Goal: Navigation & Orientation: Find specific page/section

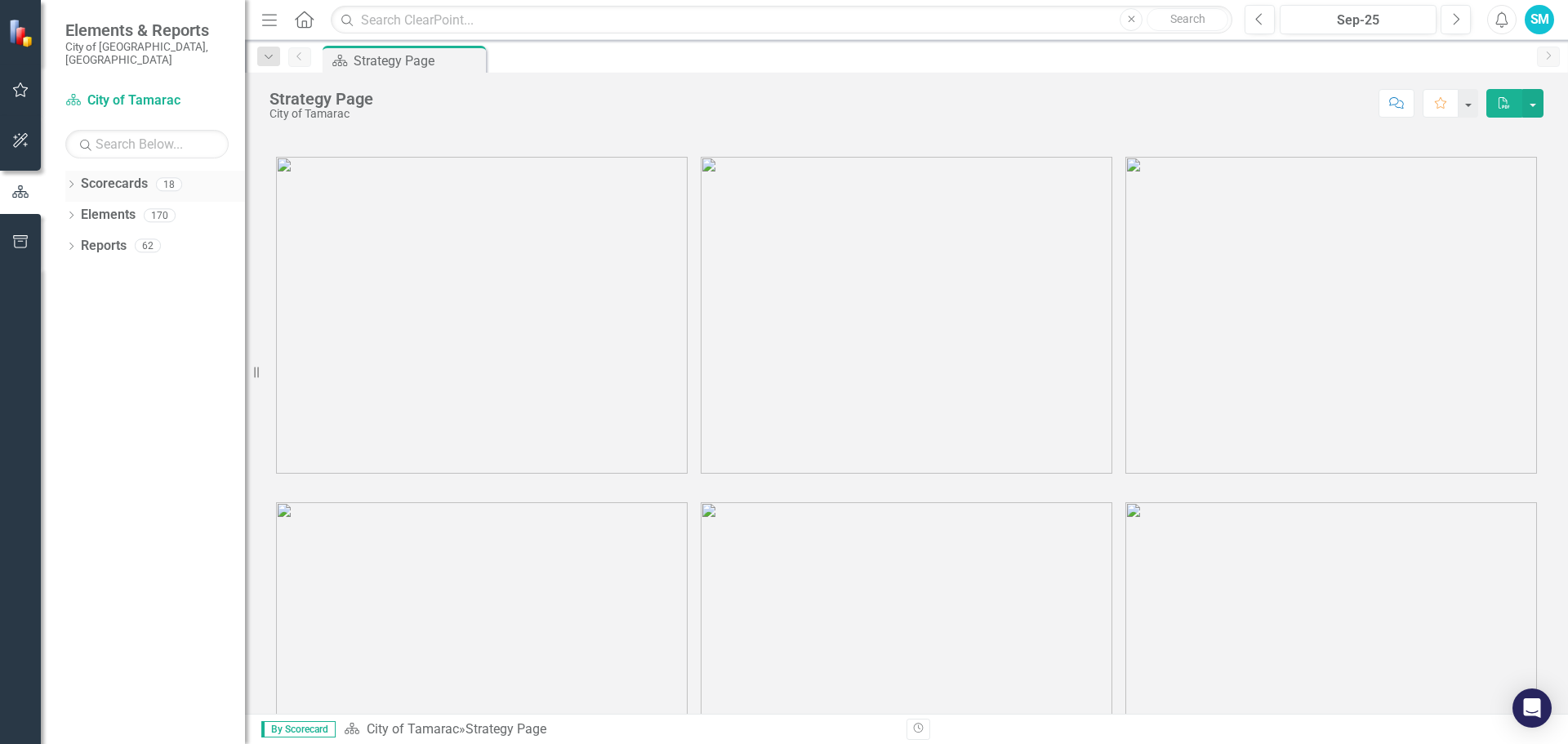
click at [74, 181] on icon "Dropdown" at bounding box center [71, 185] width 12 height 9
click at [78, 209] on icon "Dropdown" at bounding box center [79, 214] width 13 height 10
click at [94, 240] on icon "Dropdown" at bounding box center [96, 245] width 13 height 10
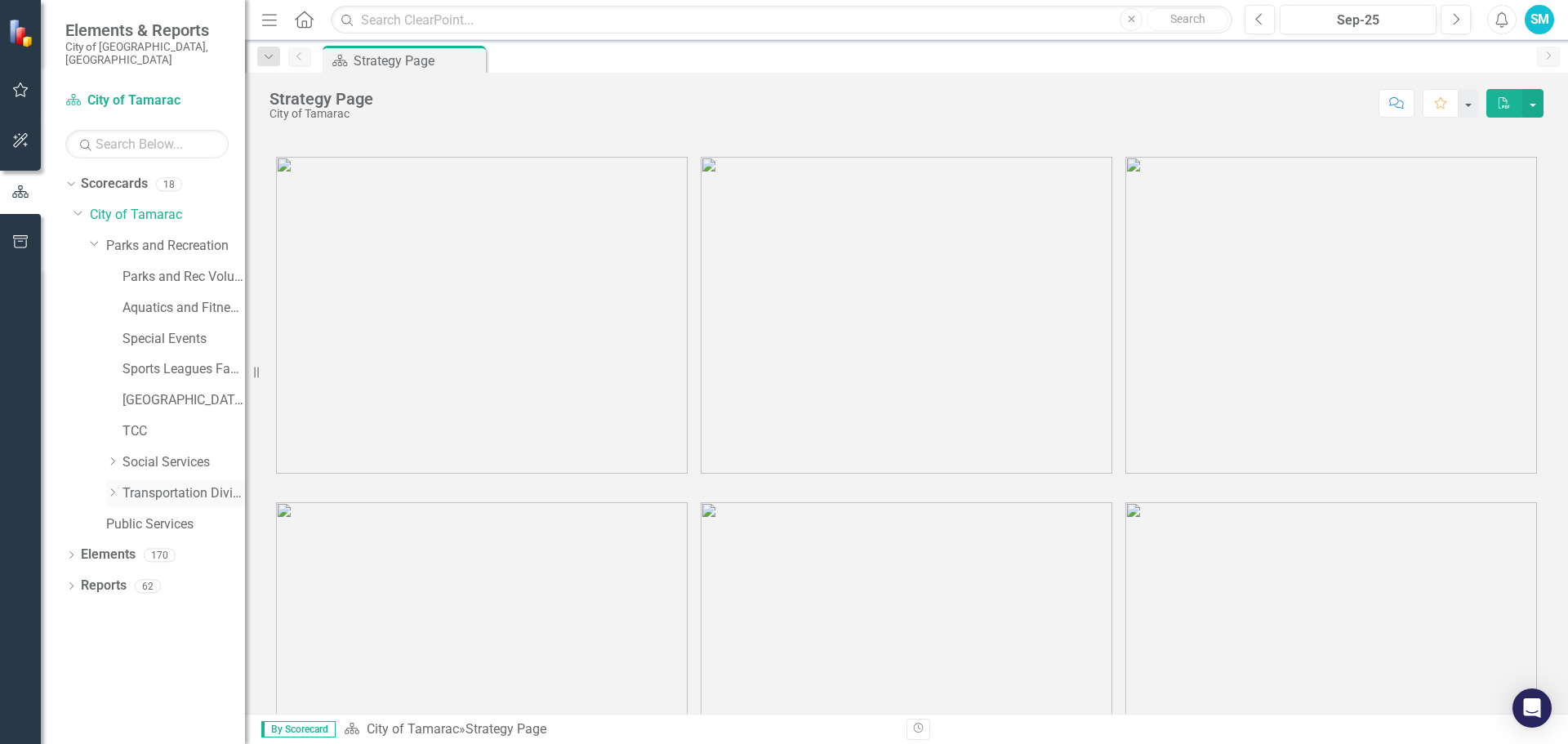
click at [113, 487] on icon "Dropdown" at bounding box center [112, 492] width 13 height 10
click at [145, 515] on link "Paratransit" at bounding box center [192, 524] width 106 height 18
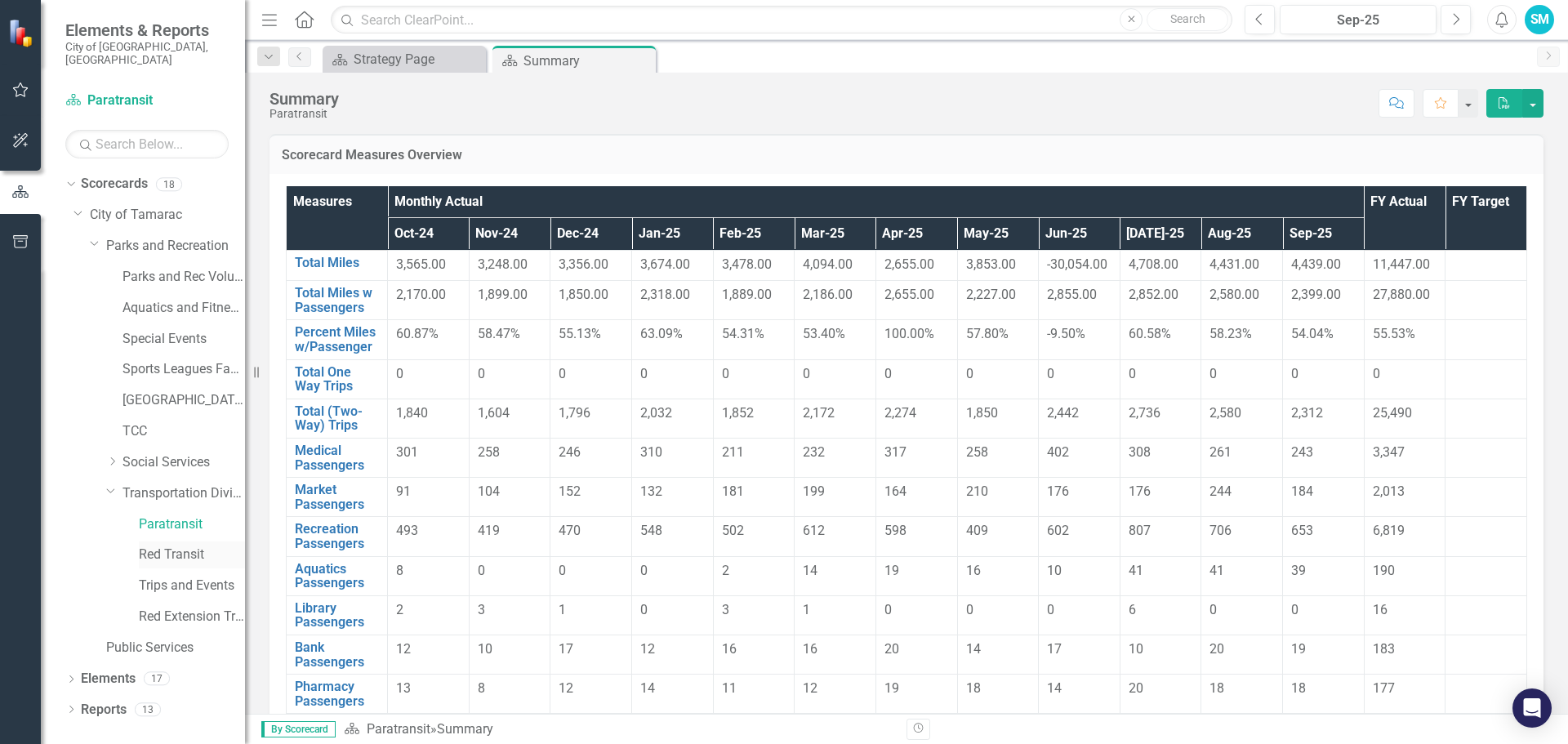
click at [180, 545] on link "Red Transit" at bounding box center [192, 554] width 106 height 18
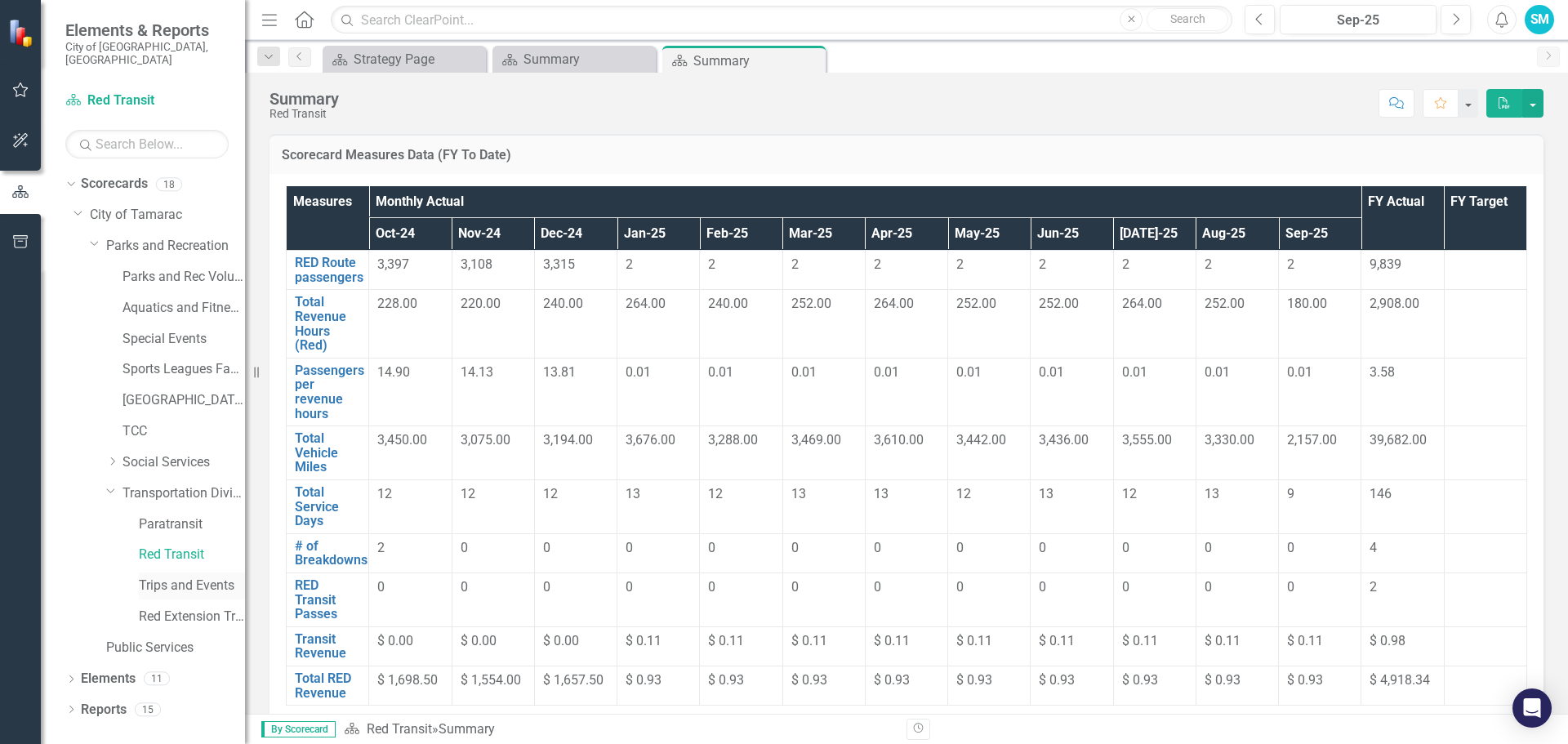
click at [182, 576] on link "Trips and Events" at bounding box center [192, 585] width 106 height 18
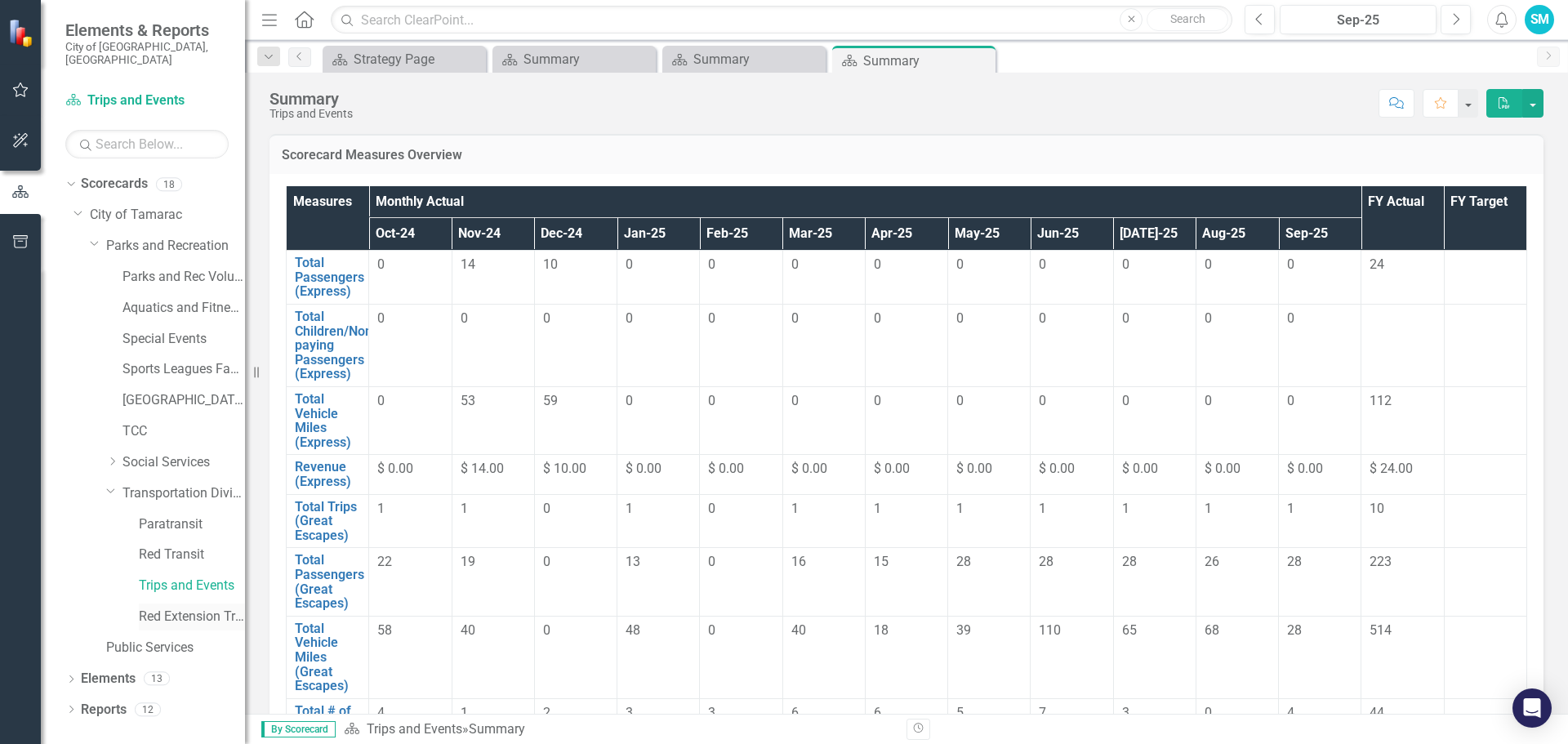
click at [191, 607] on link "Red Extension Transit" at bounding box center [192, 616] width 106 height 18
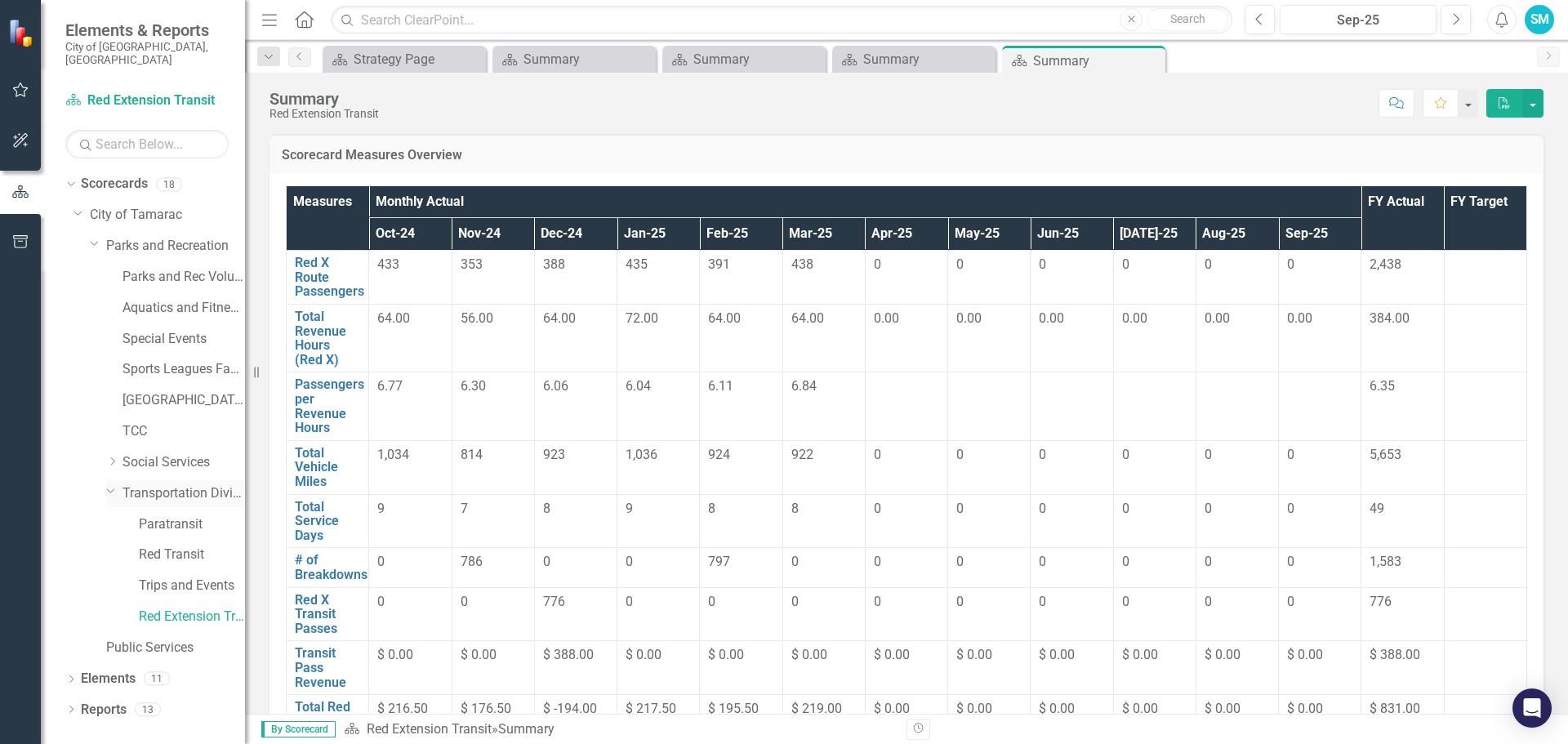
click at [154, 484] on link "Transportation Division" at bounding box center [183, 493] width 123 height 18
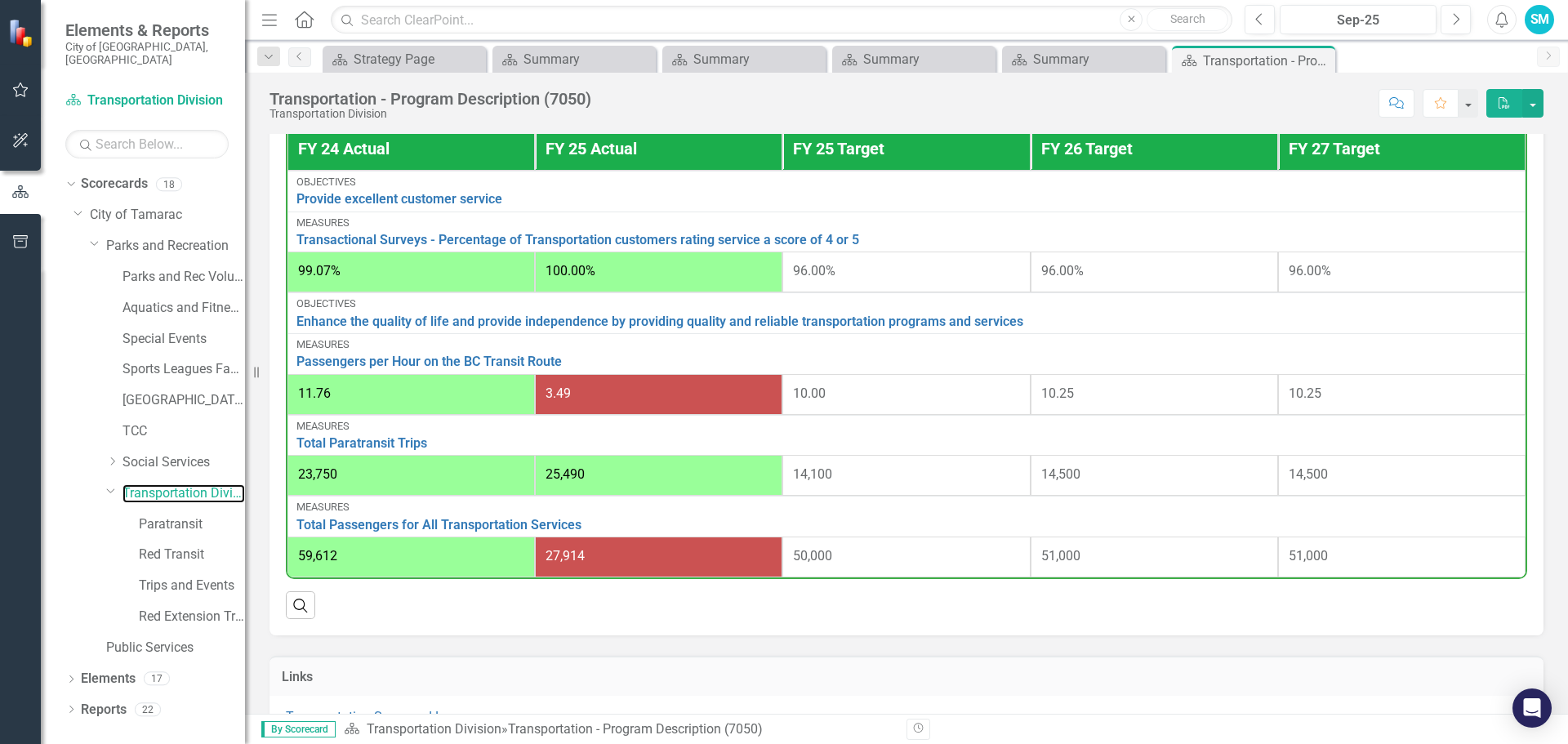
scroll to position [571, 0]
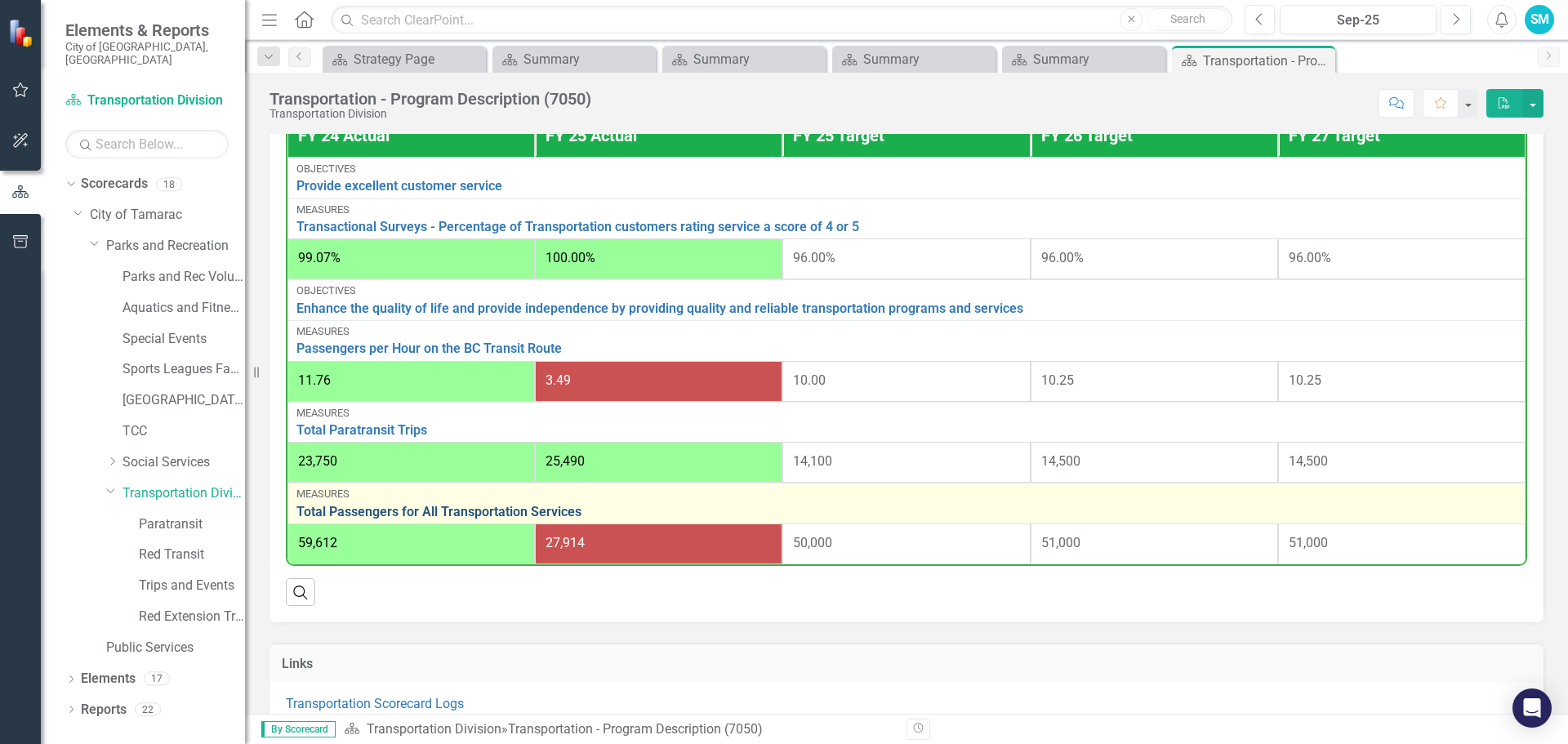
click at [456, 505] on link "Total Passengers for All Transportation Services" at bounding box center [907, 511] width 1220 height 14
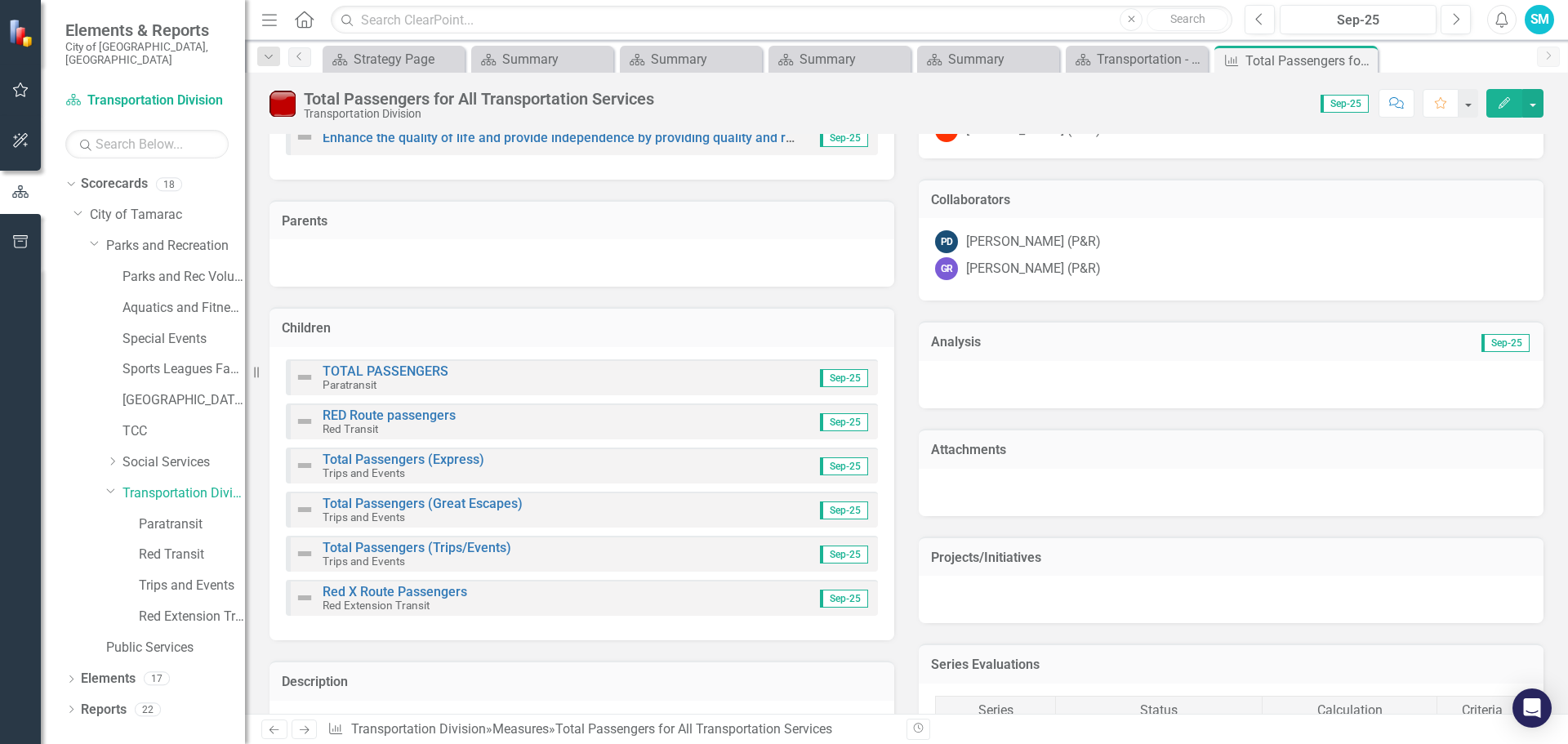
scroll to position [734, 0]
click at [403, 415] on link "RED Route passengers" at bounding box center [389, 414] width 133 height 15
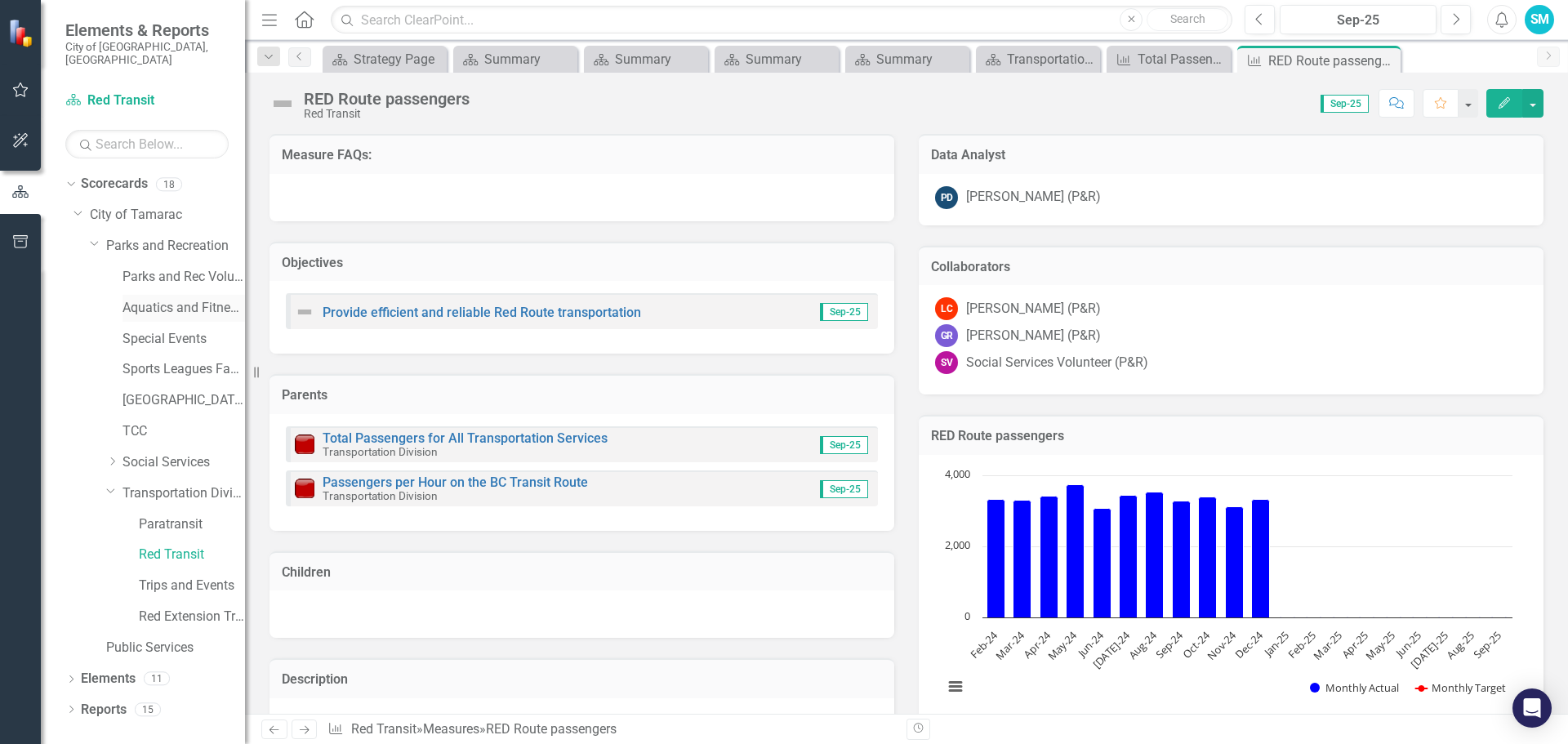
click at [155, 299] on link "Aquatics and Fitness Center" at bounding box center [183, 308] width 123 height 18
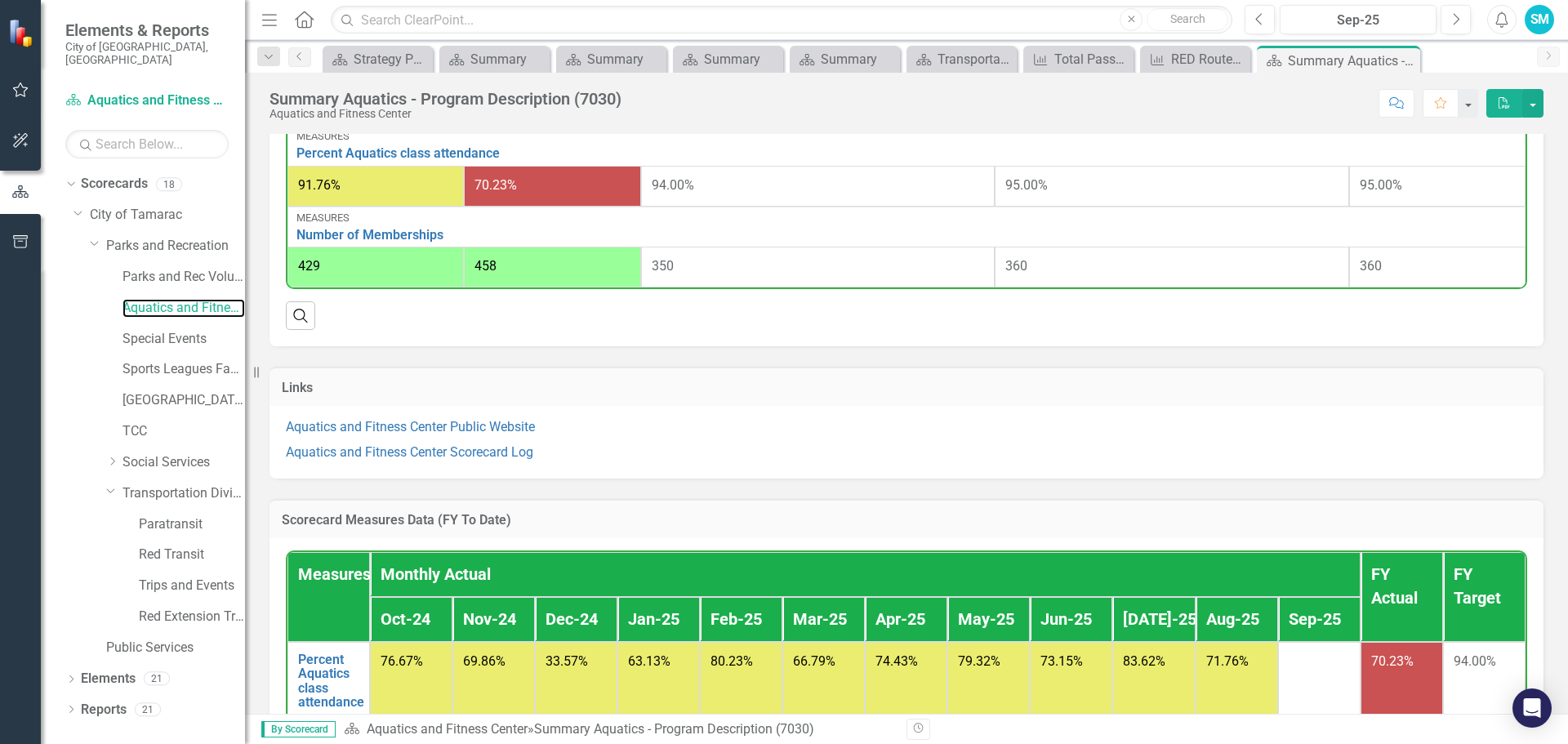
scroll to position [816, 0]
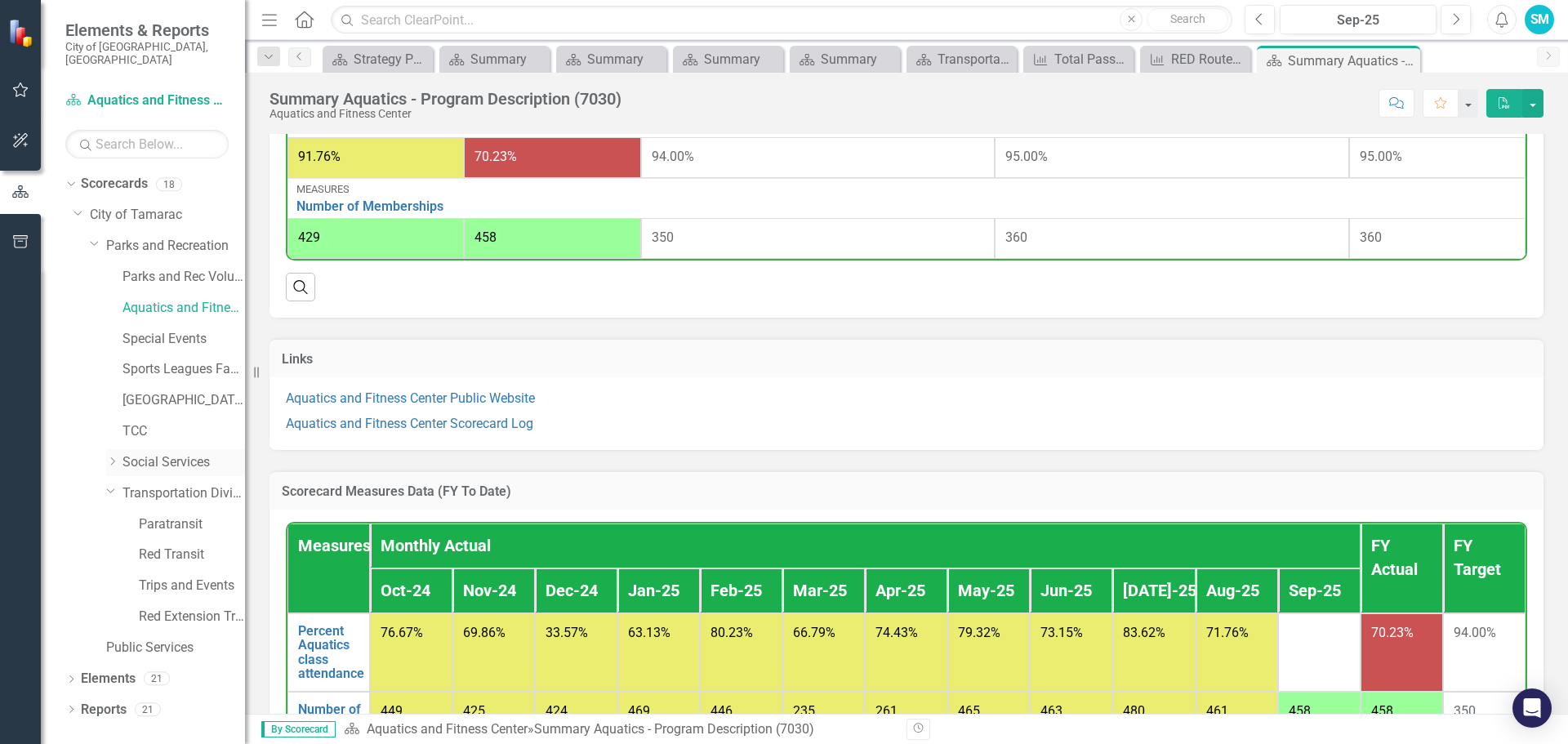
click at [112, 456] on icon "Dropdown" at bounding box center [112, 461] width 13 height 10
click at [160, 453] on link "Social Services" at bounding box center [183, 461] width 123 height 18
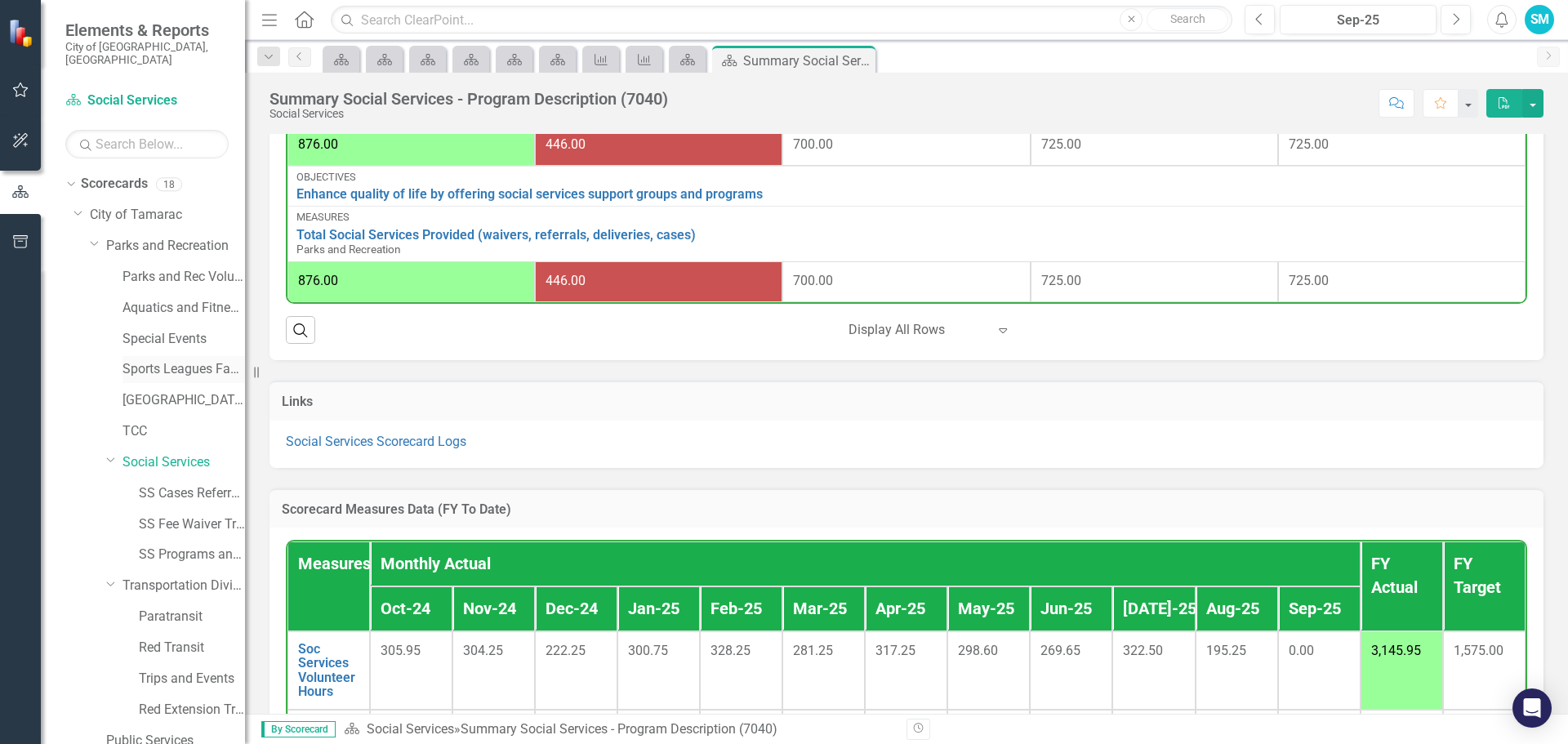
click at [169, 360] on link "Sports Leagues Facilities Fields" at bounding box center [183, 369] width 123 height 18
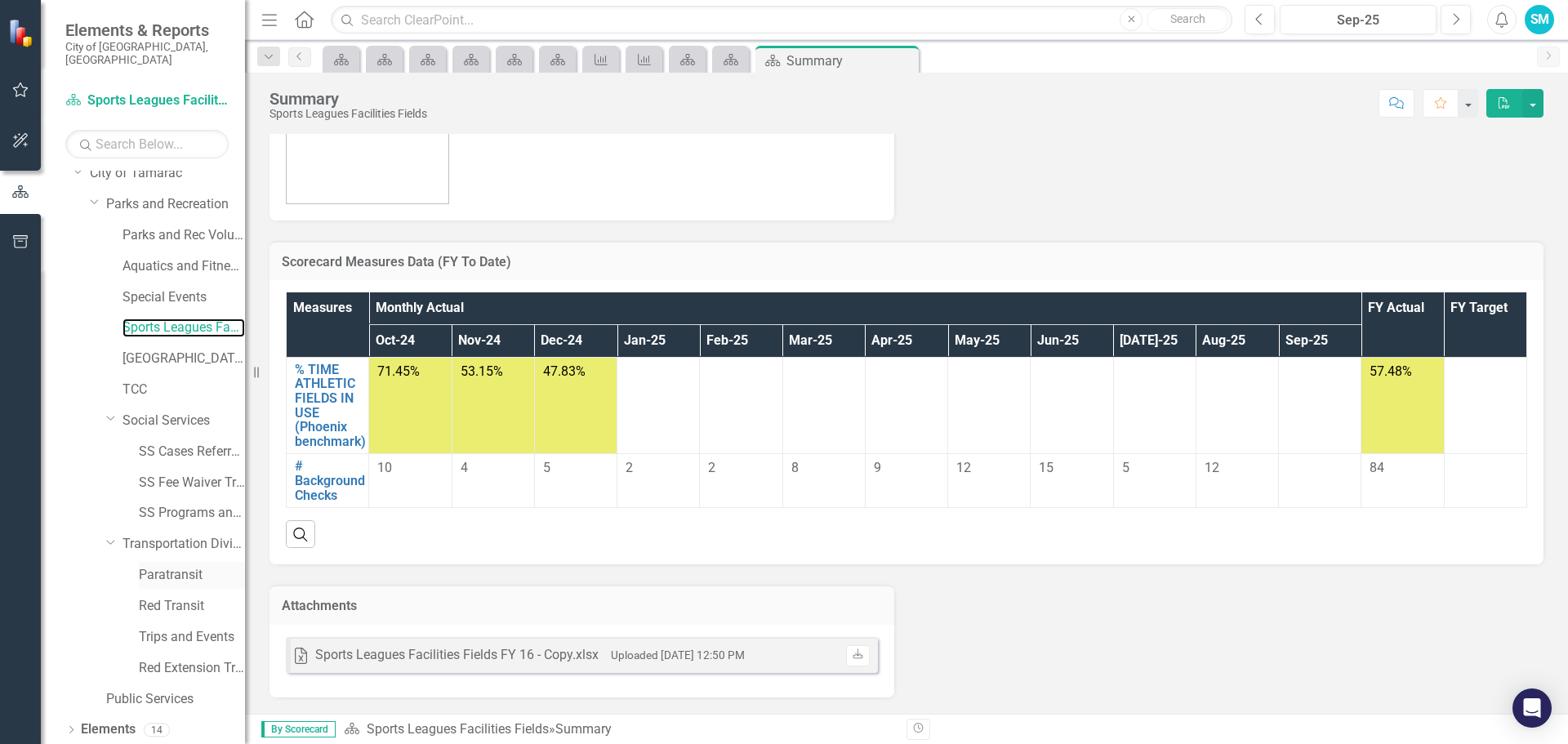
scroll to position [63, 0]
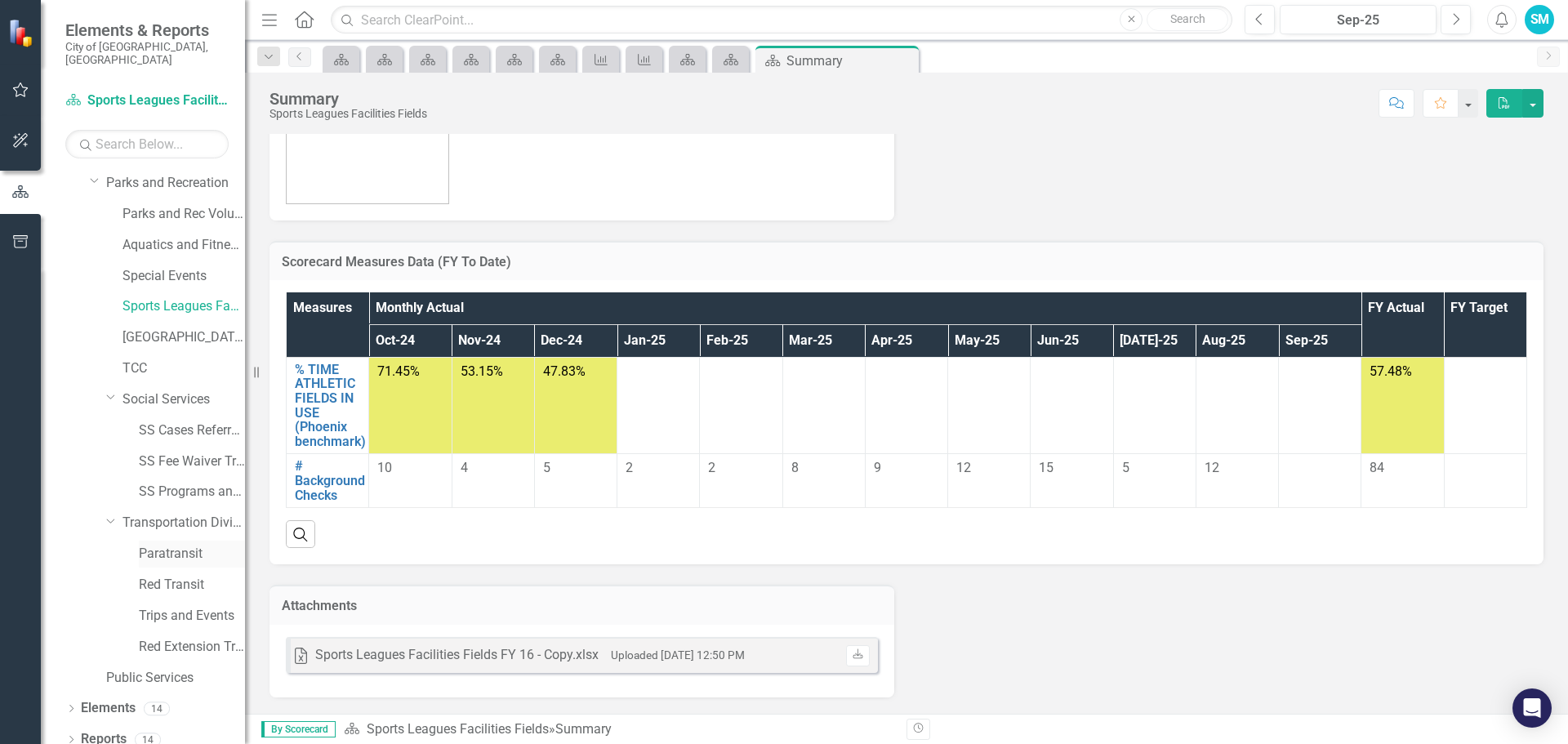
click at [169, 544] on link "Paratransit" at bounding box center [192, 553] width 106 height 18
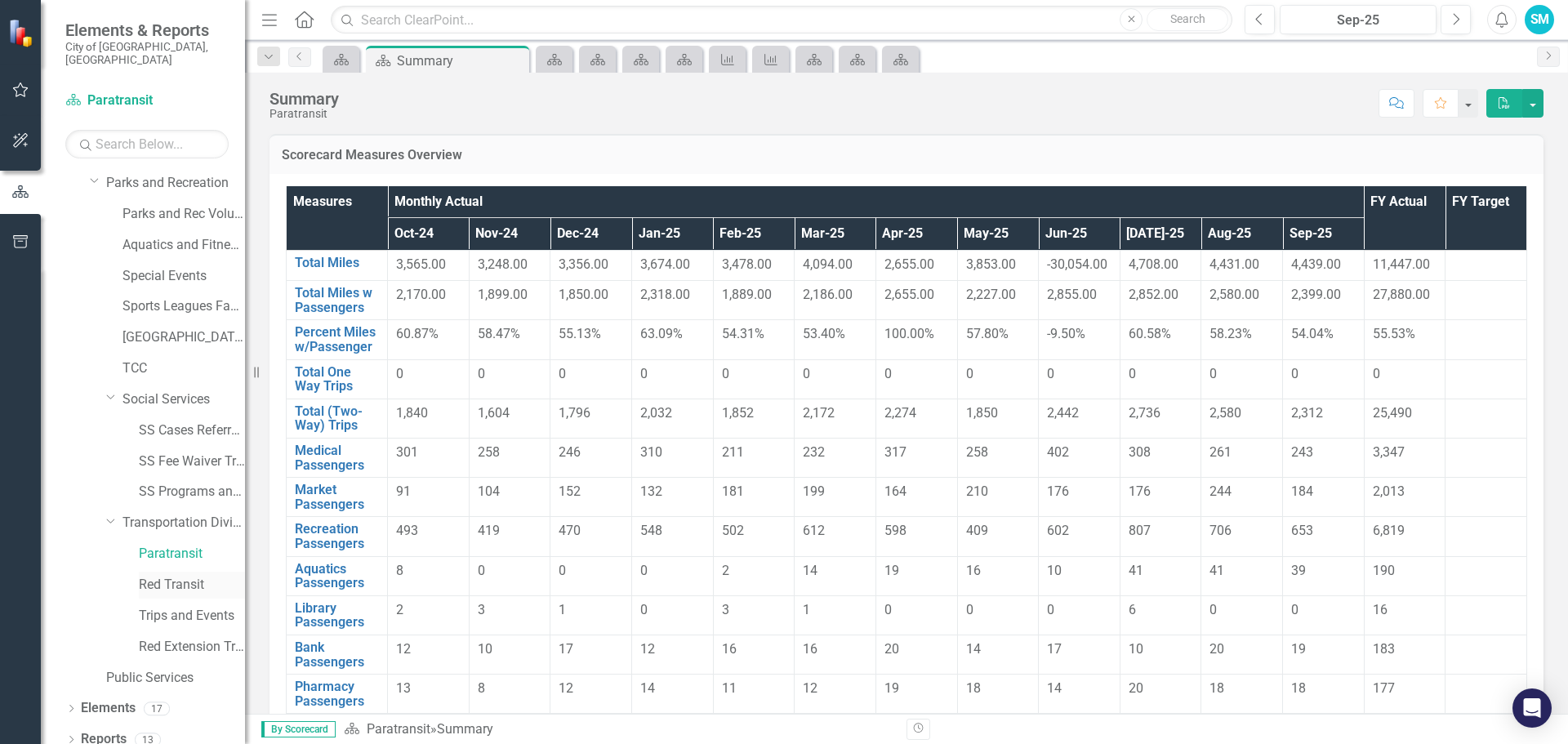
click at [168, 575] on link "Red Transit" at bounding box center [192, 584] width 106 height 18
